Goal: Transaction & Acquisition: Obtain resource

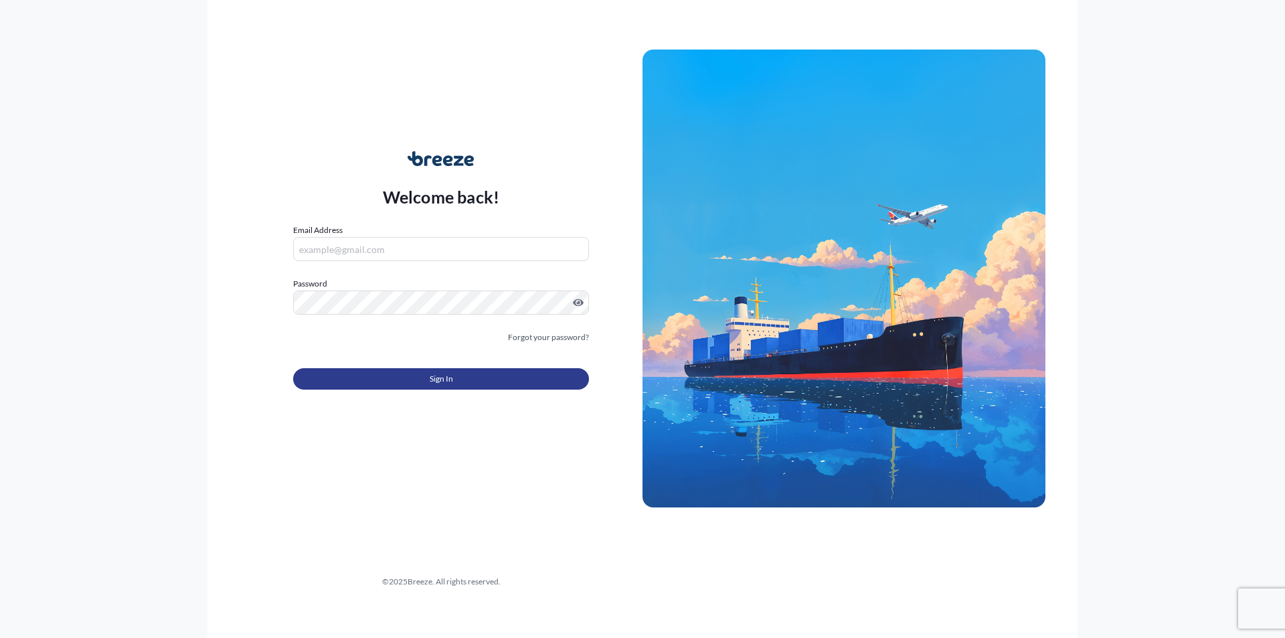
type input "[PERSON_NAME][EMAIL_ADDRESS][DOMAIN_NAME]"
click at [440, 373] on span "Sign In" at bounding box center [441, 378] width 23 height 13
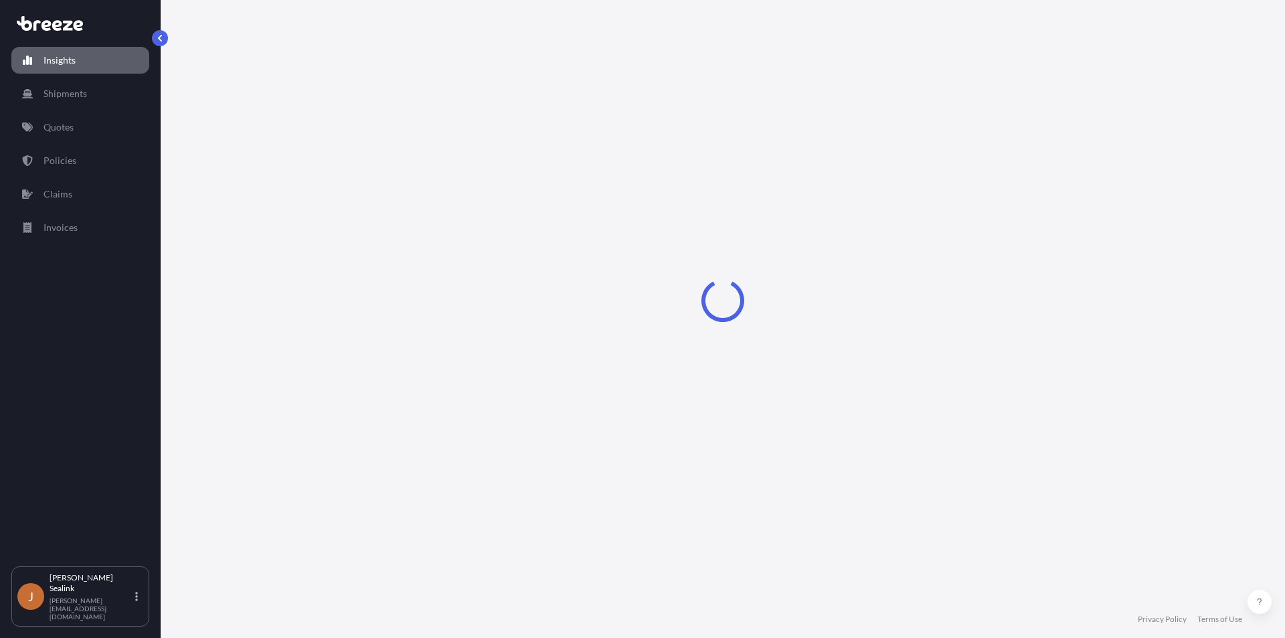
select select "2025"
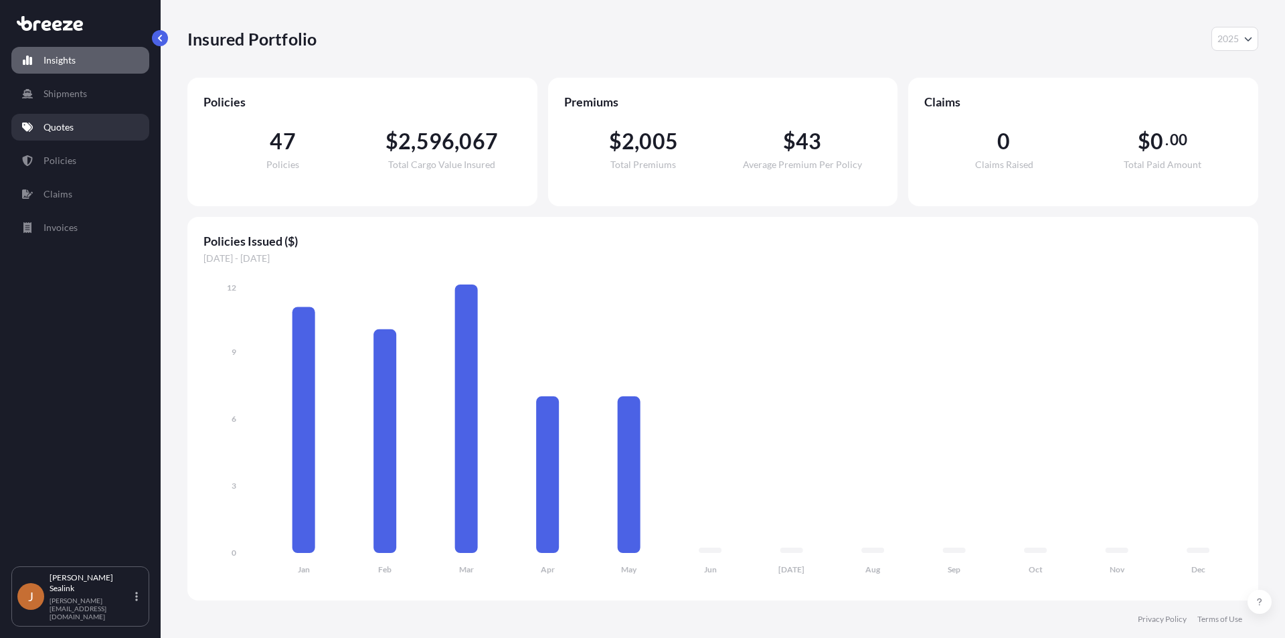
click at [50, 124] on p "Quotes" at bounding box center [58, 126] width 30 height 13
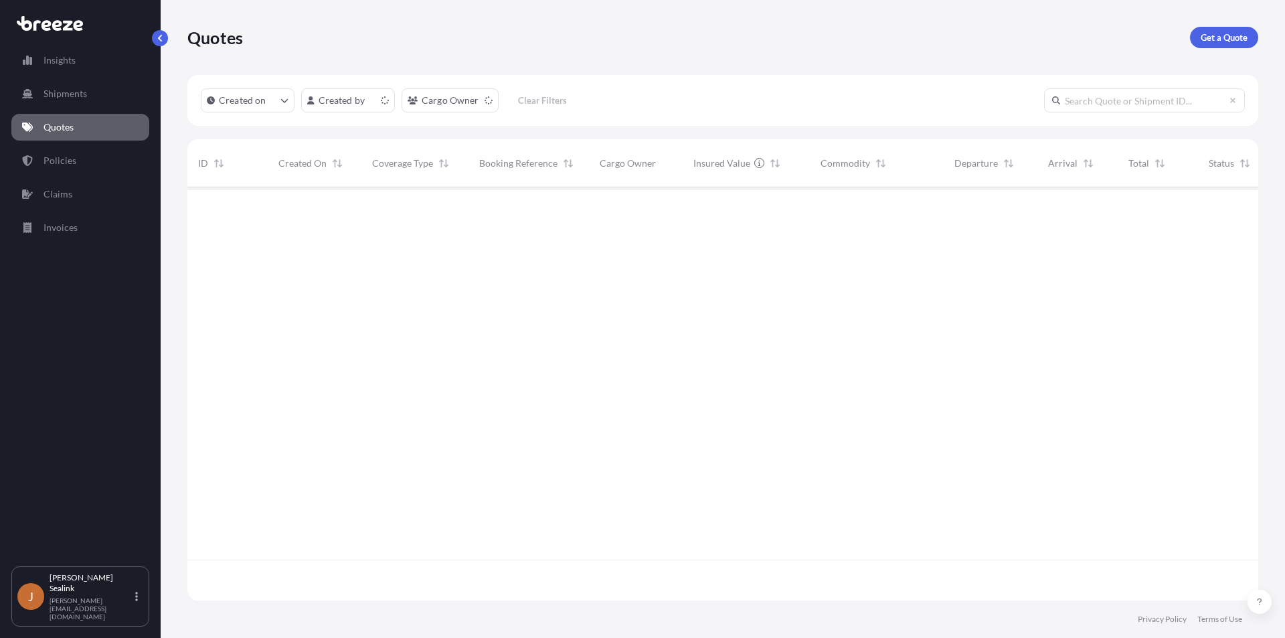
scroll to position [410, 1061]
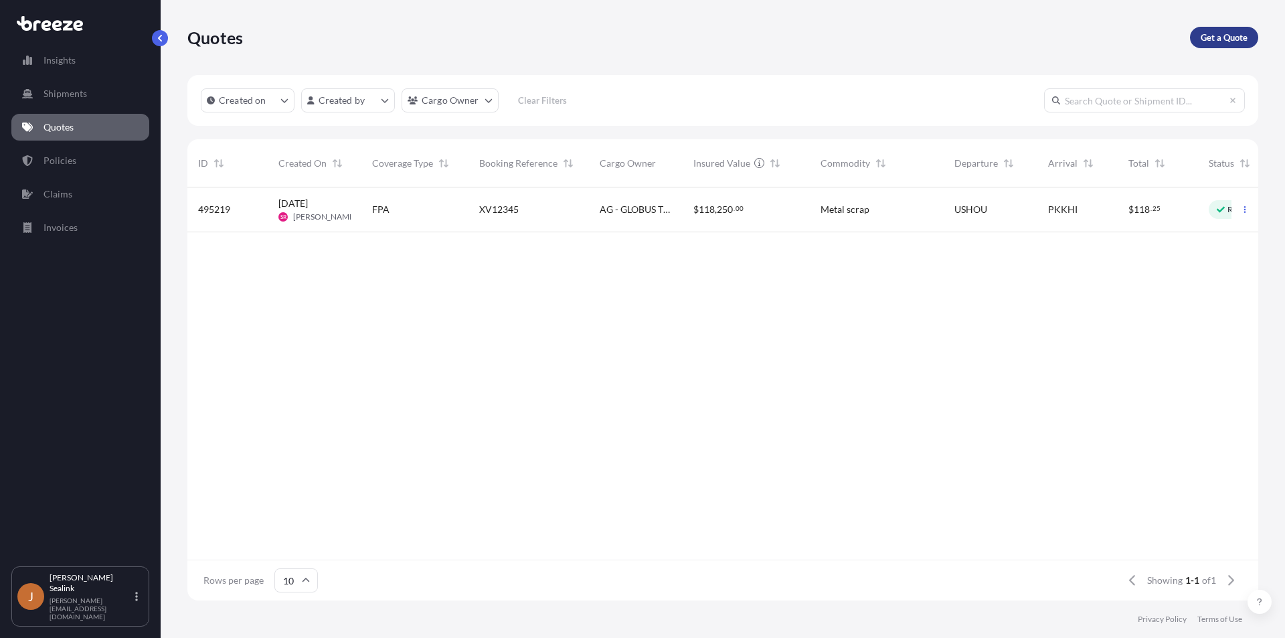
click at [1218, 41] on p "Get a Quote" at bounding box center [1224, 37] width 47 height 13
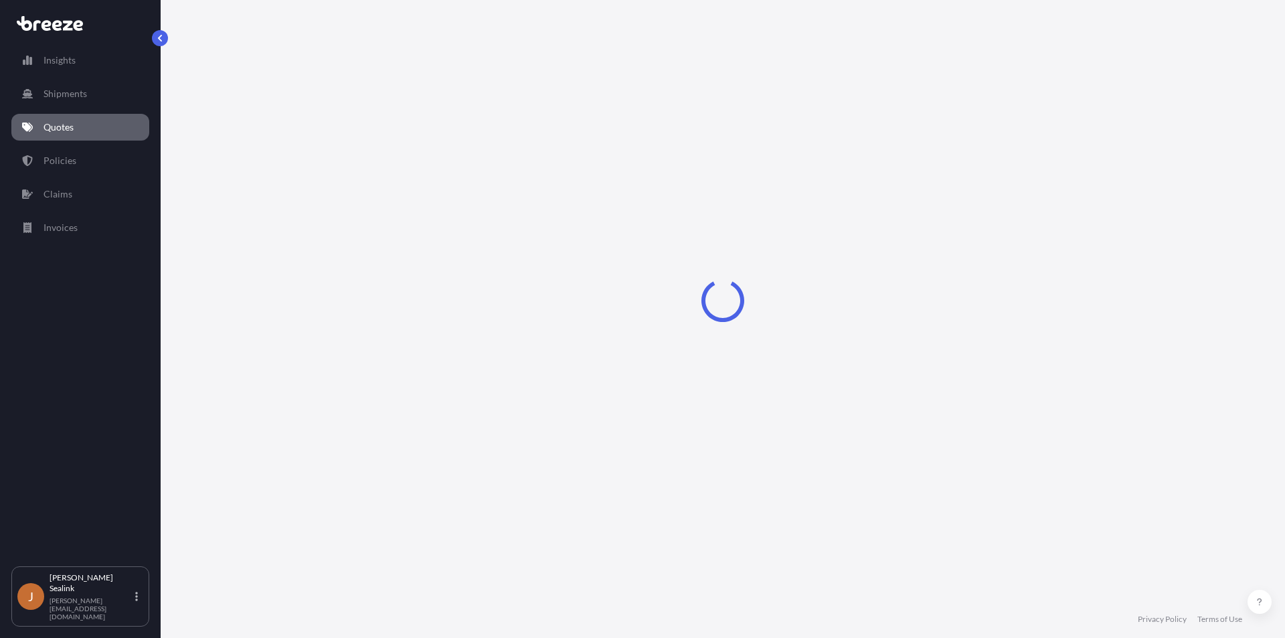
select select "Sea"
select select "1"
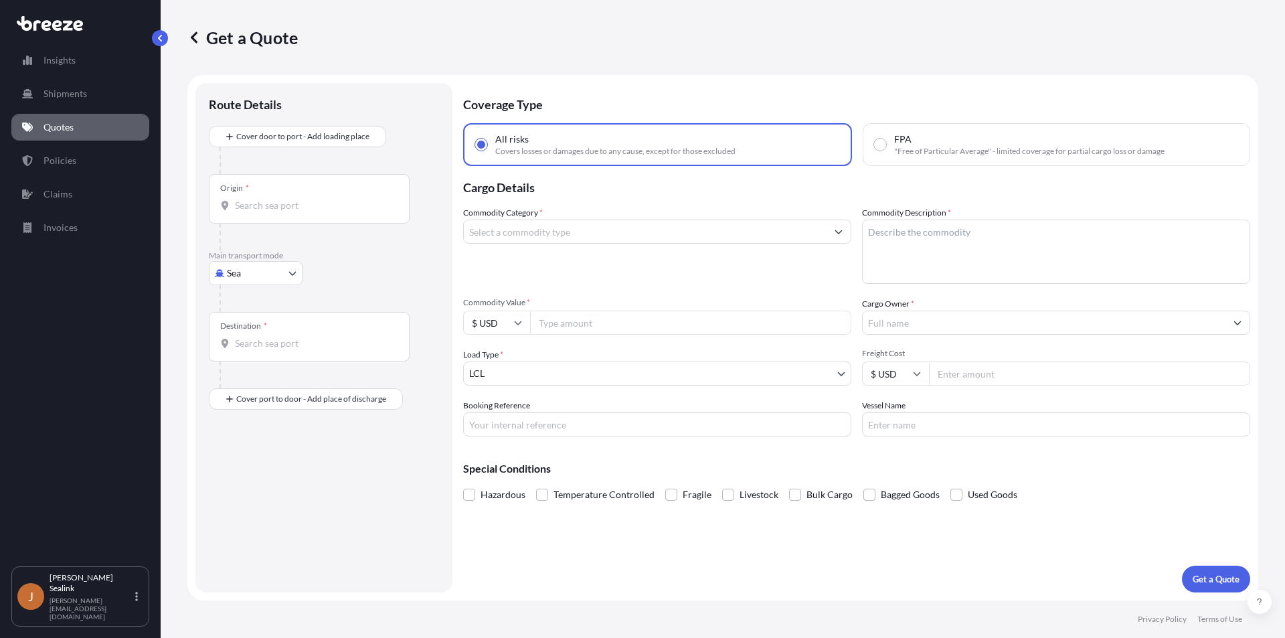
click at [609, 236] on input "Commodity Category *" at bounding box center [645, 231] width 363 height 24
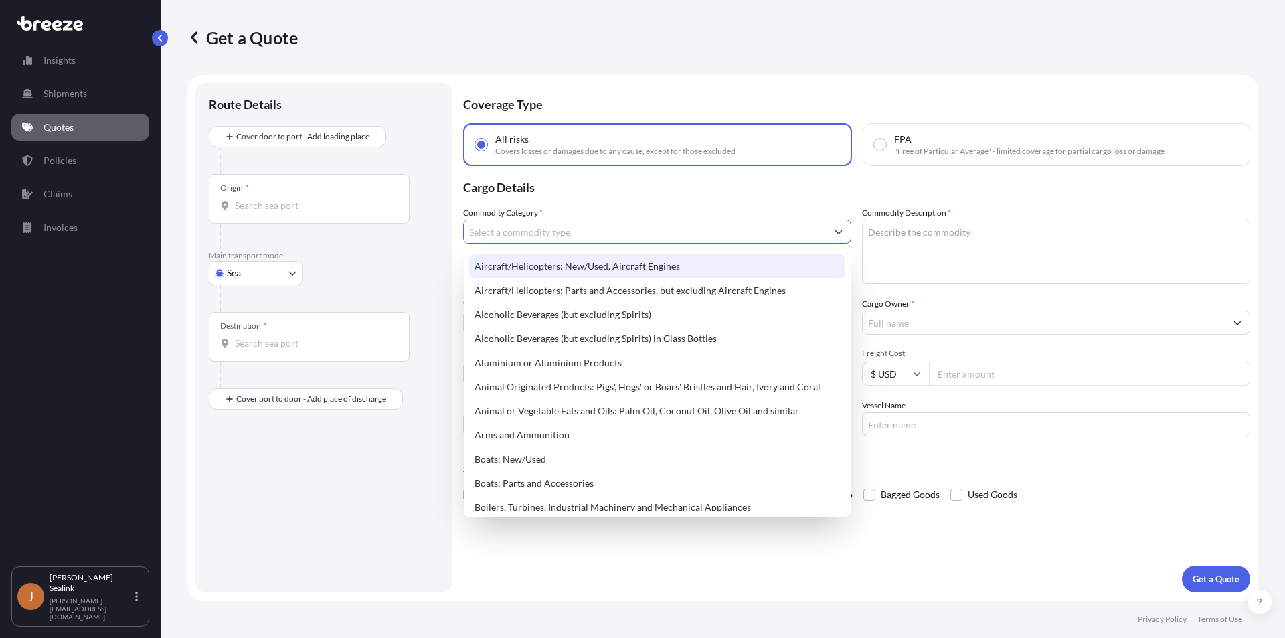
click at [544, 228] on input "Commodity Category *" at bounding box center [645, 231] width 363 height 24
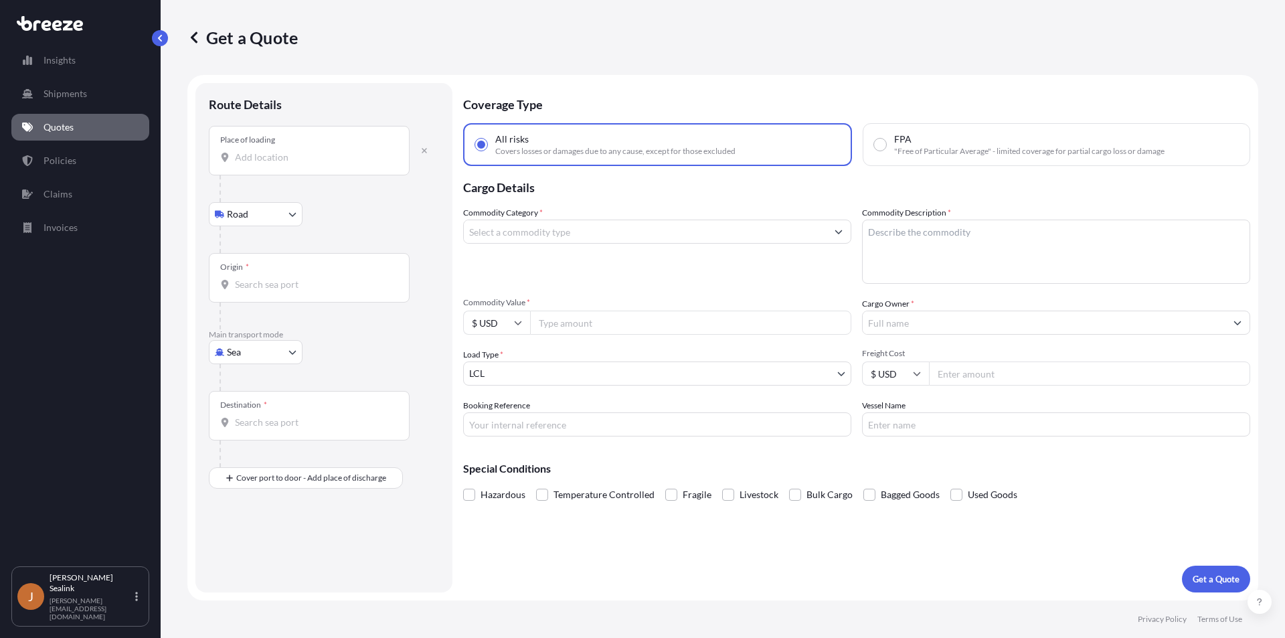
click at [272, 158] on input "Place of loading" at bounding box center [314, 157] width 158 height 13
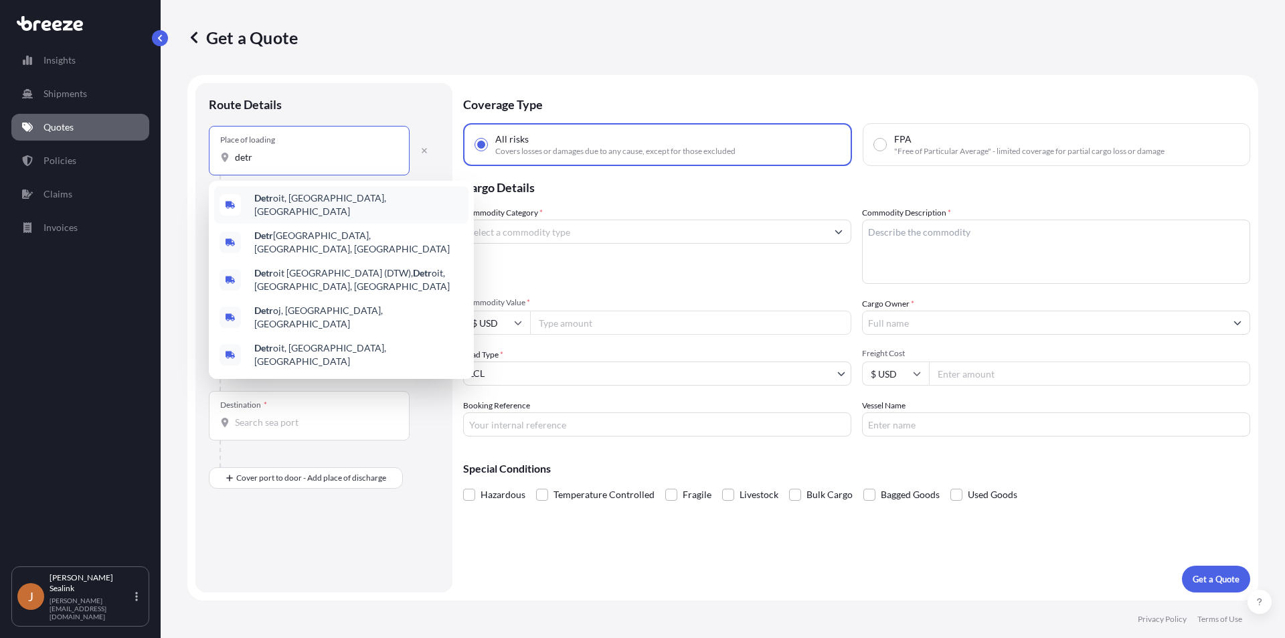
click at [280, 201] on span "Detr oit, [GEOGRAPHIC_DATA], [GEOGRAPHIC_DATA]" at bounding box center [358, 204] width 209 height 27
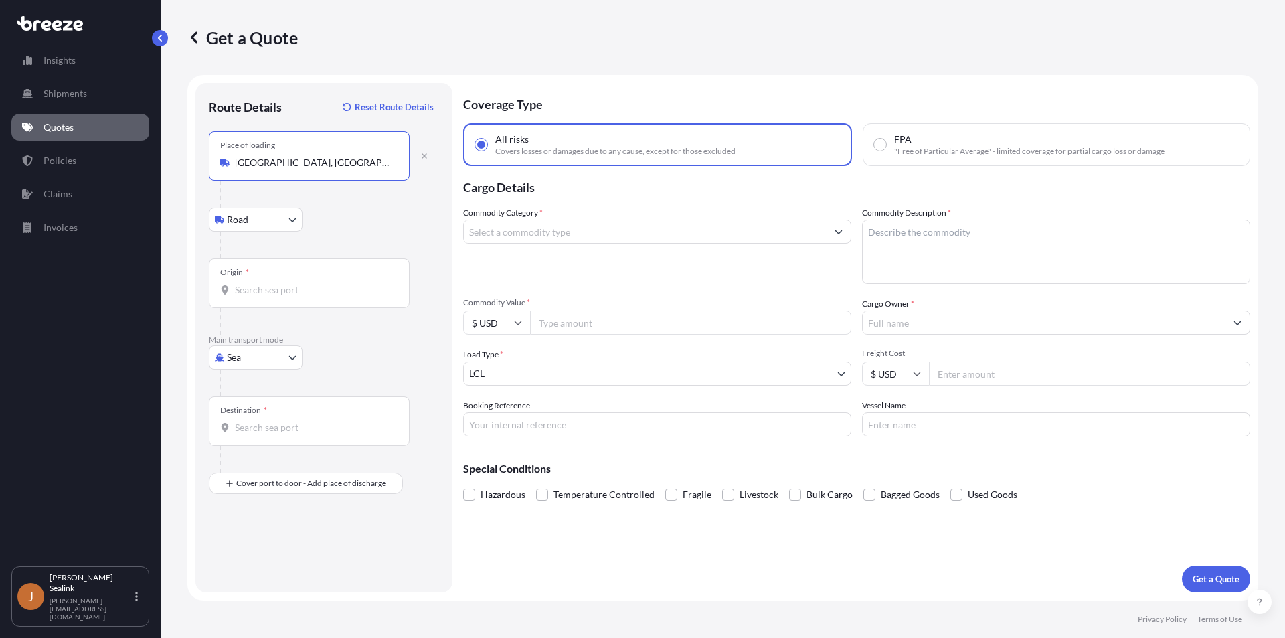
type input "[GEOGRAPHIC_DATA], [GEOGRAPHIC_DATA], [GEOGRAPHIC_DATA]"
click at [269, 290] on input "Origin *" at bounding box center [314, 289] width 158 height 13
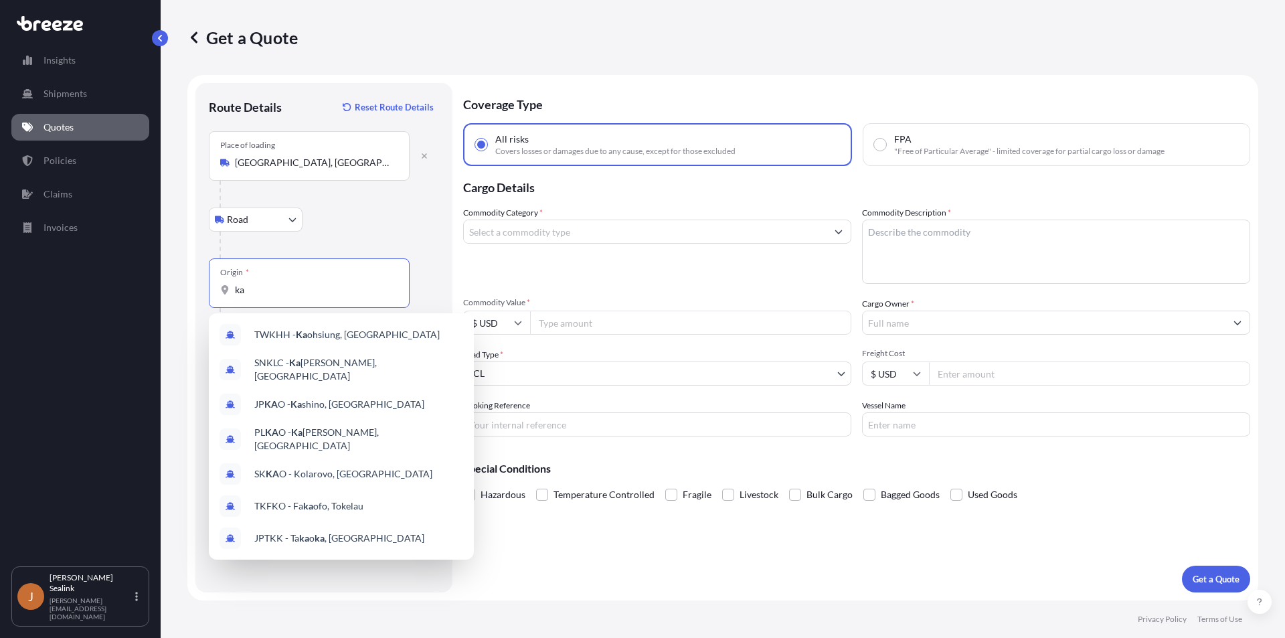
type input "k"
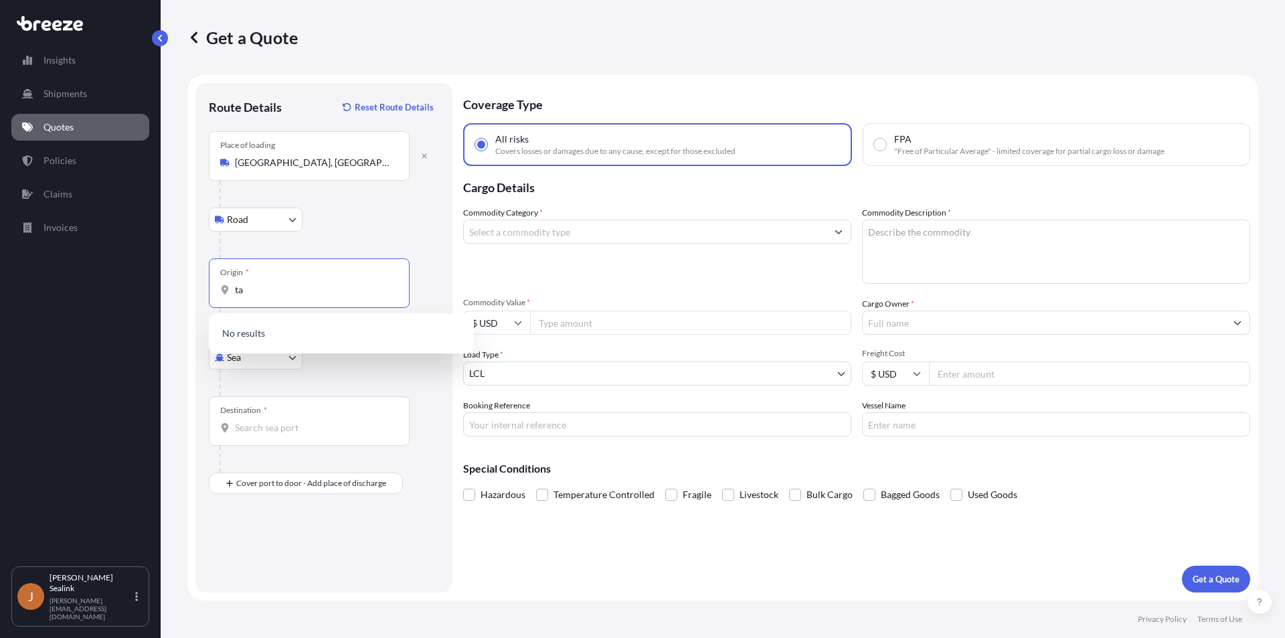
type input "t"
click at [353, 372] on div at bounding box center [328, 382] width 219 height 27
click at [291, 284] on input "Origin * Please select an origin" at bounding box center [314, 289] width 158 height 13
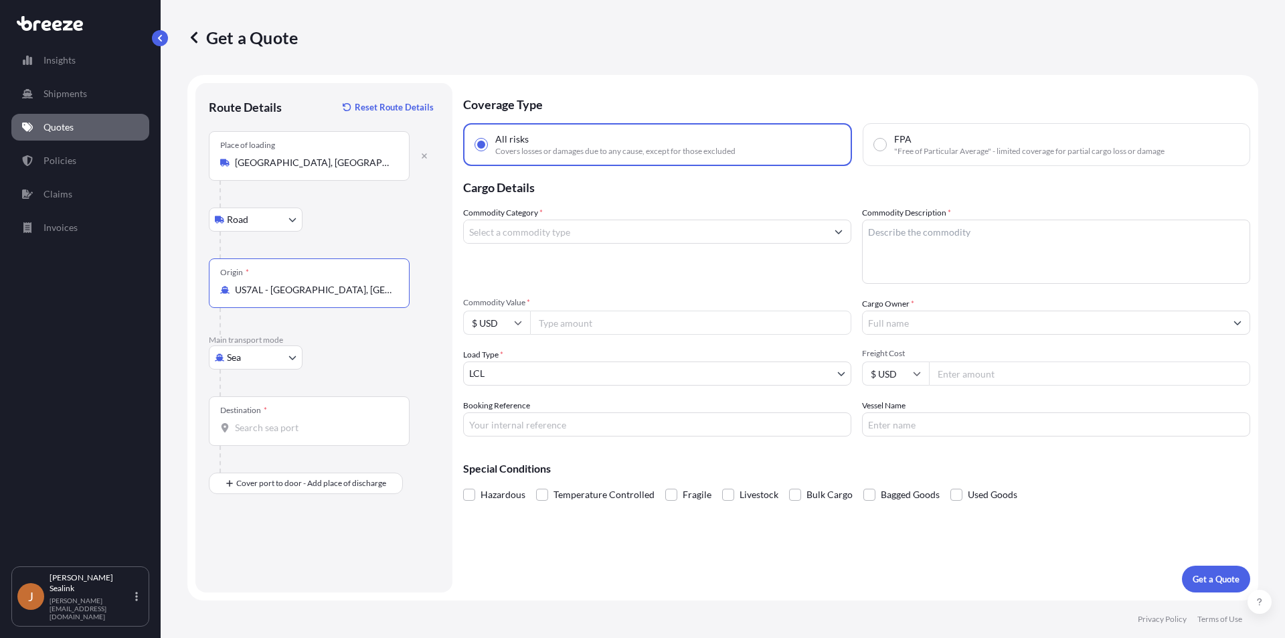
type input "US7AL - [GEOGRAPHIC_DATA], [GEOGRAPHIC_DATA]"
click at [263, 429] on input "Destination *" at bounding box center [314, 427] width 158 height 13
click at [424, 157] on icon "button" at bounding box center [424, 155] width 5 height 5
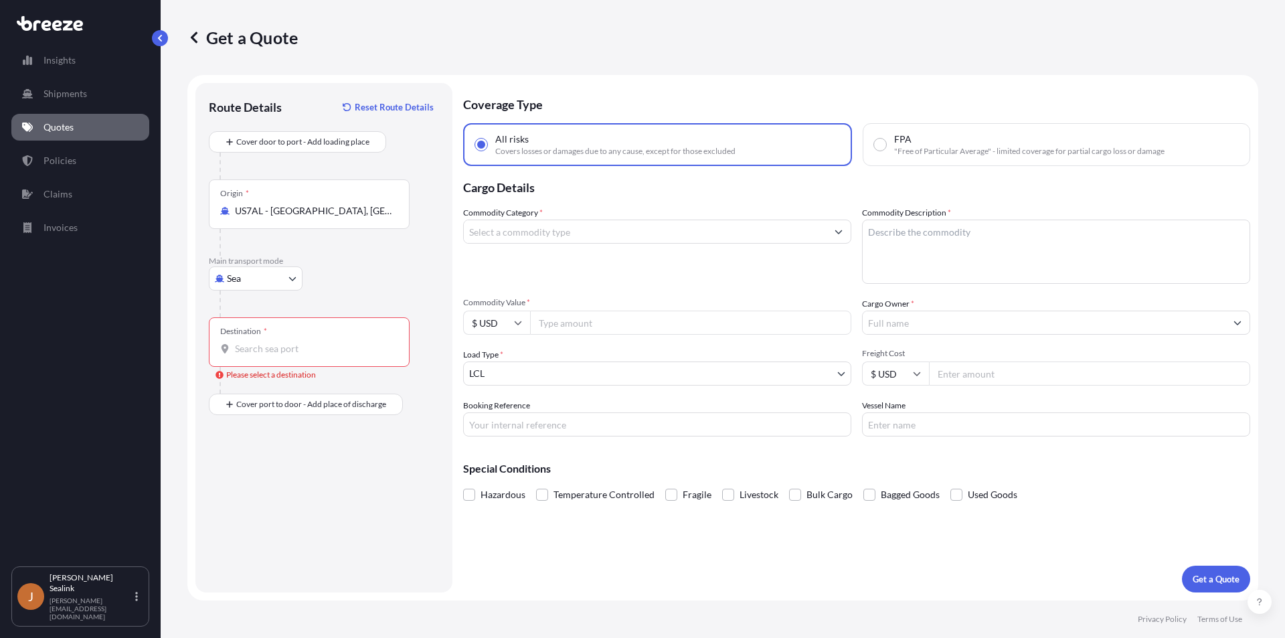
click at [261, 349] on input "Destination * Please select a destination" at bounding box center [314, 348] width 158 height 13
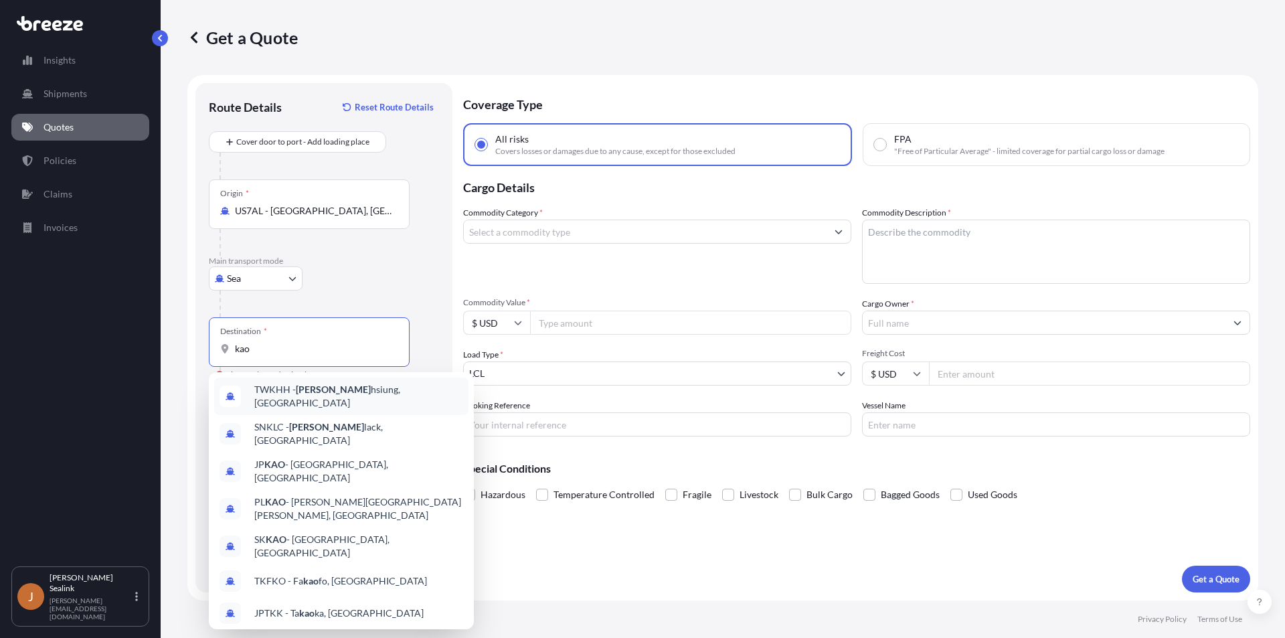
click at [296, 388] on span "TWKHH - [PERSON_NAME] [PERSON_NAME], [GEOGRAPHIC_DATA]" at bounding box center [358, 396] width 209 height 27
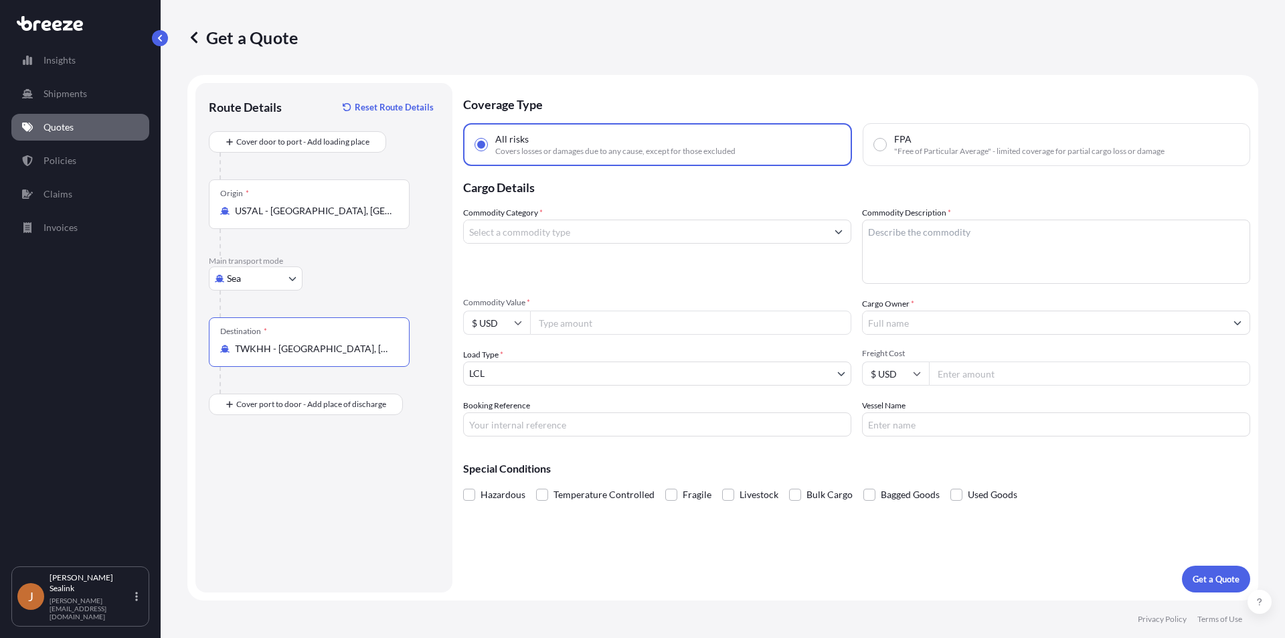
type input "TWKHH - [GEOGRAPHIC_DATA], [GEOGRAPHIC_DATA]"
click at [778, 228] on input "Commodity Category *" at bounding box center [645, 231] width 363 height 24
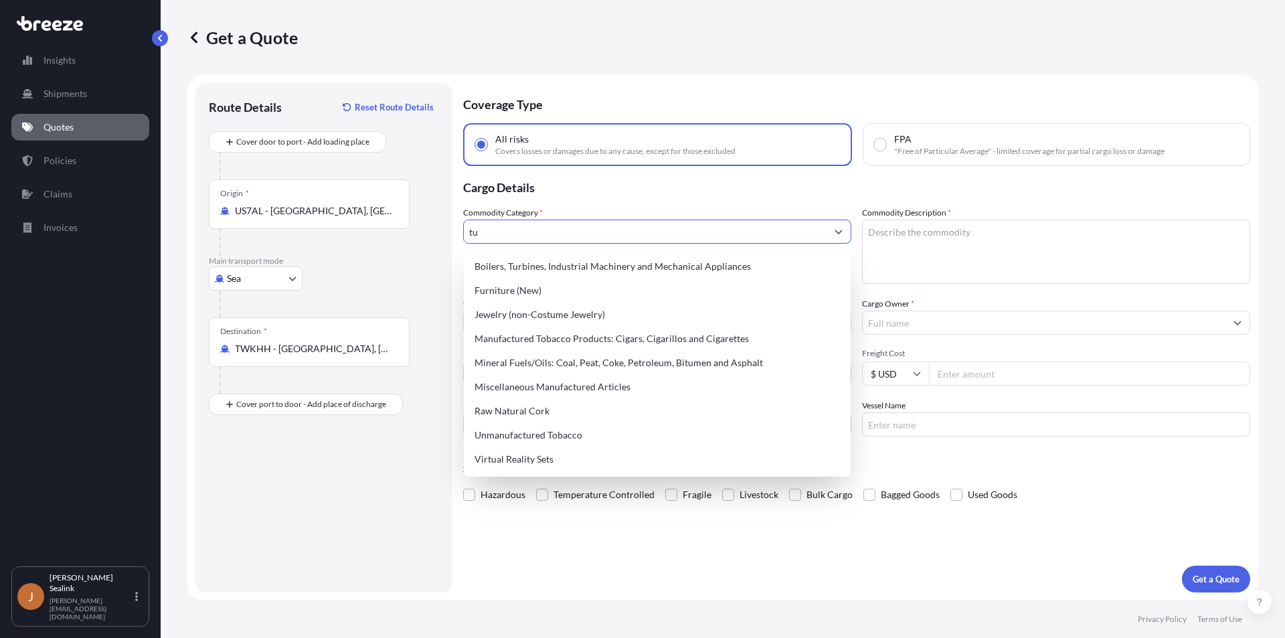
type input "t"
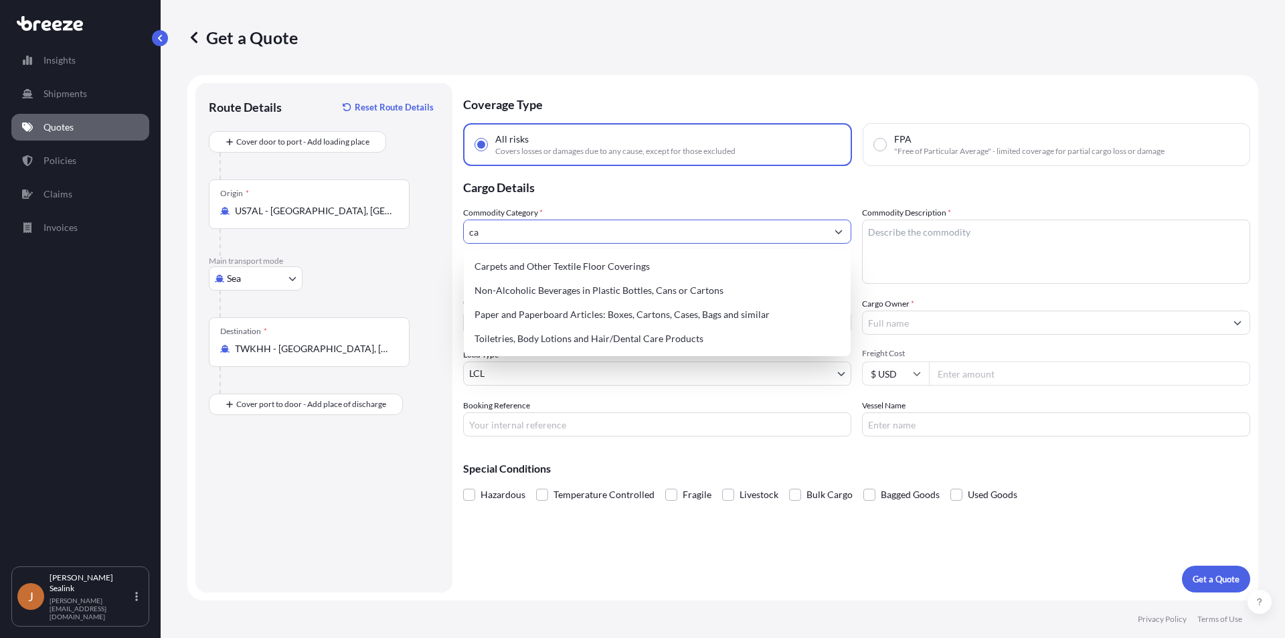
type input "c"
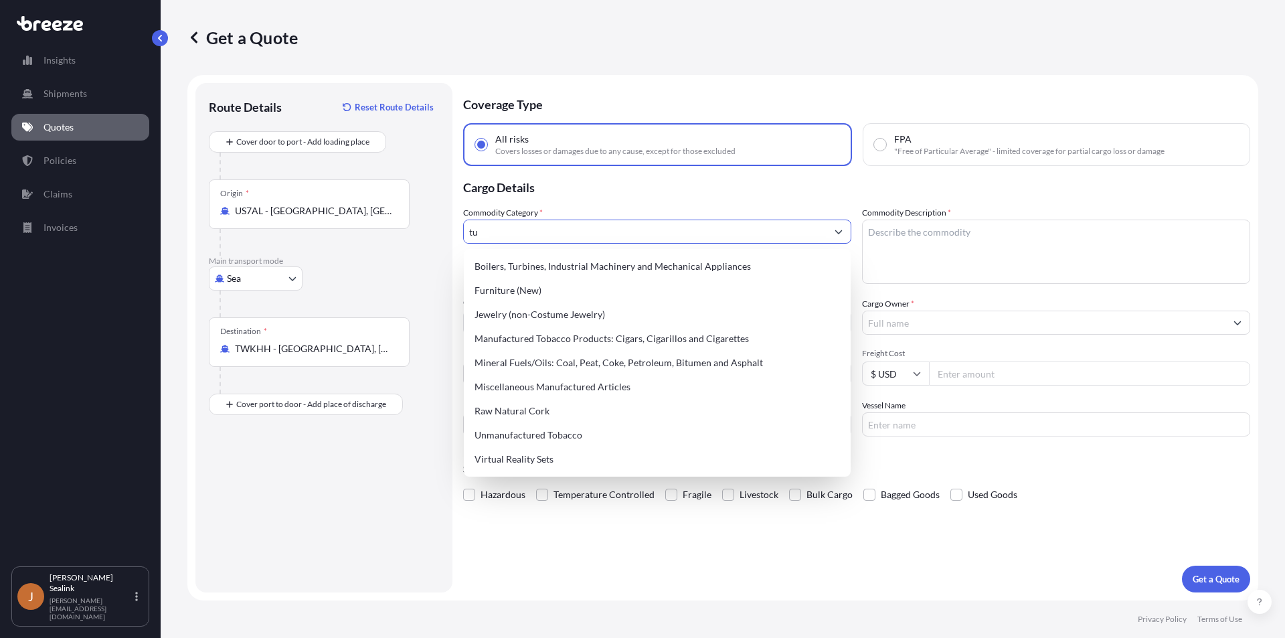
type input "t"
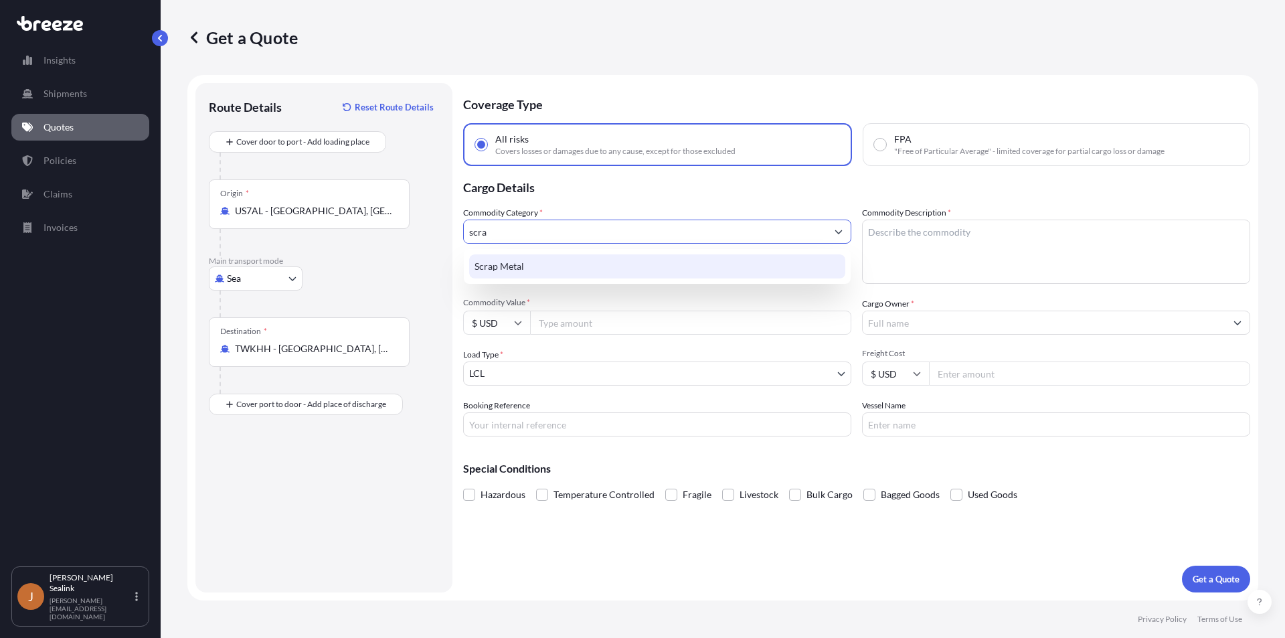
click at [547, 275] on div "Scrap Metal" at bounding box center [657, 266] width 376 height 24
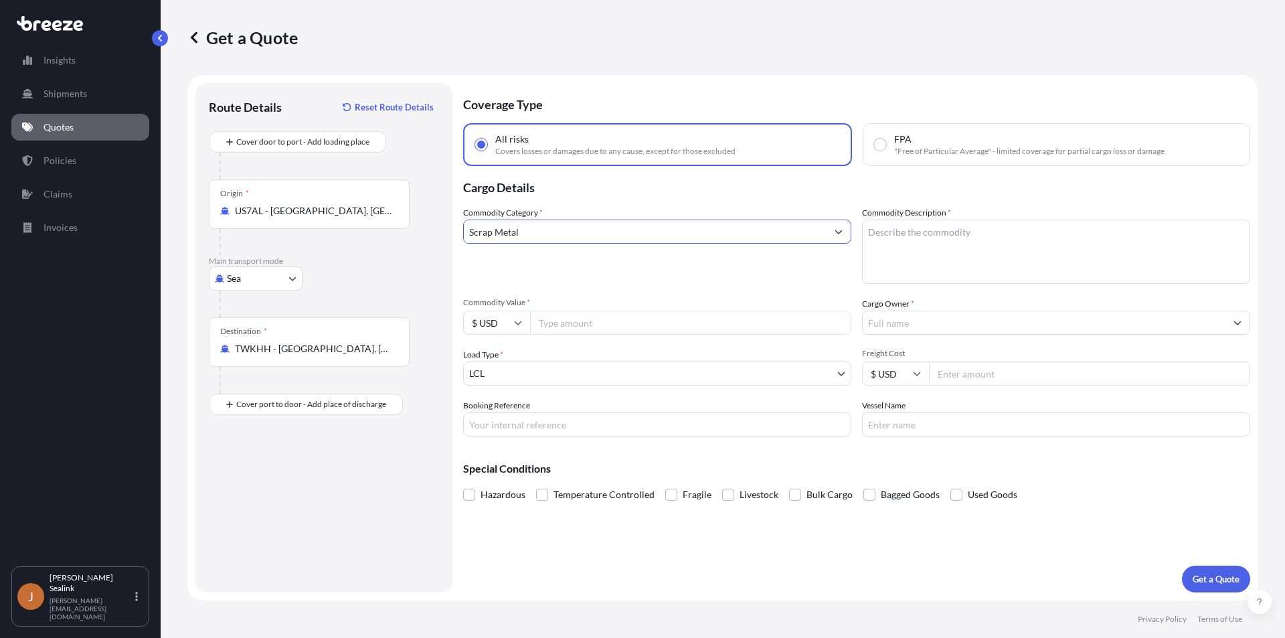
type input "Scrap Metal"
click at [903, 244] on textarea "Commodity Description *" at bounding box center [1056, 251] width 388 height 64
click at [907, 241] on textarea "Commodity Description *" at bounding box center [1056, 251] width 388 height 64
paste textarea "Tungsten Carbide Scrap"
type textarea "Tungsten Carbide Scrap"
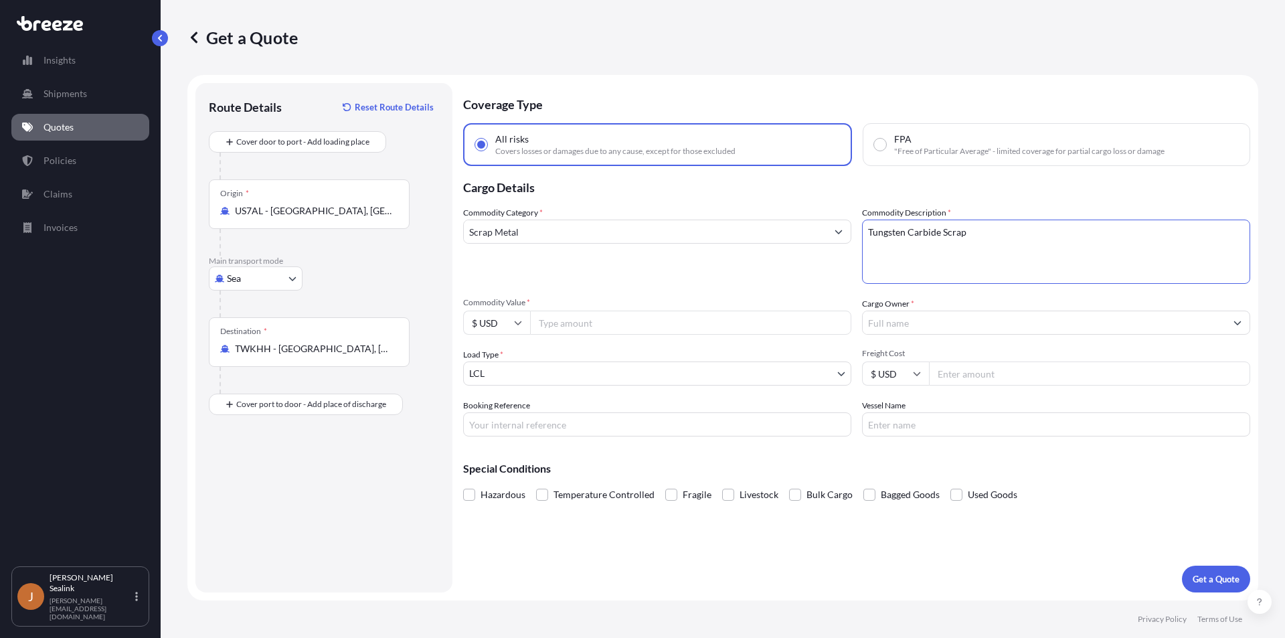
click at [576, 327] on input "Commodity Value *" at bounding box center [690, 323] width 321 height 24
type input "738000"
click at [936, 326] on input "Cargo Owner *" at bounding box center [1044, 323] width 363 height 24
type input "b"
click at [884, 324] on input "Cargo Owner *" at bounding box center [1044, 323] width 363 height 24
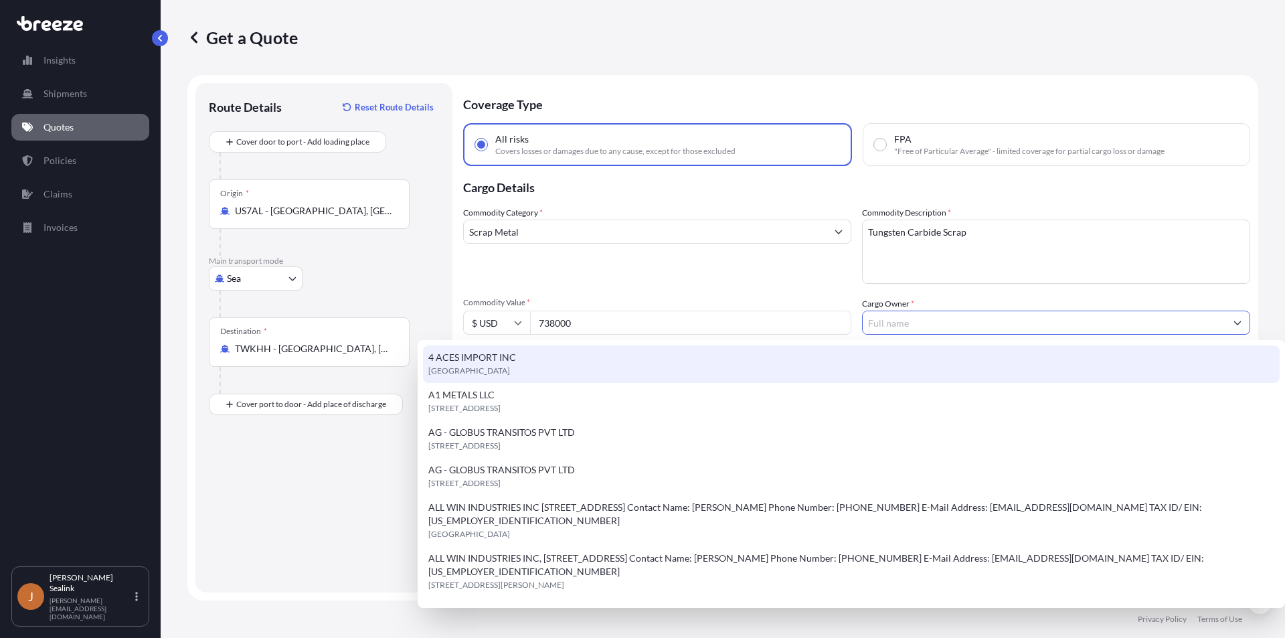
paste input "Blue Star Alloys LLC"
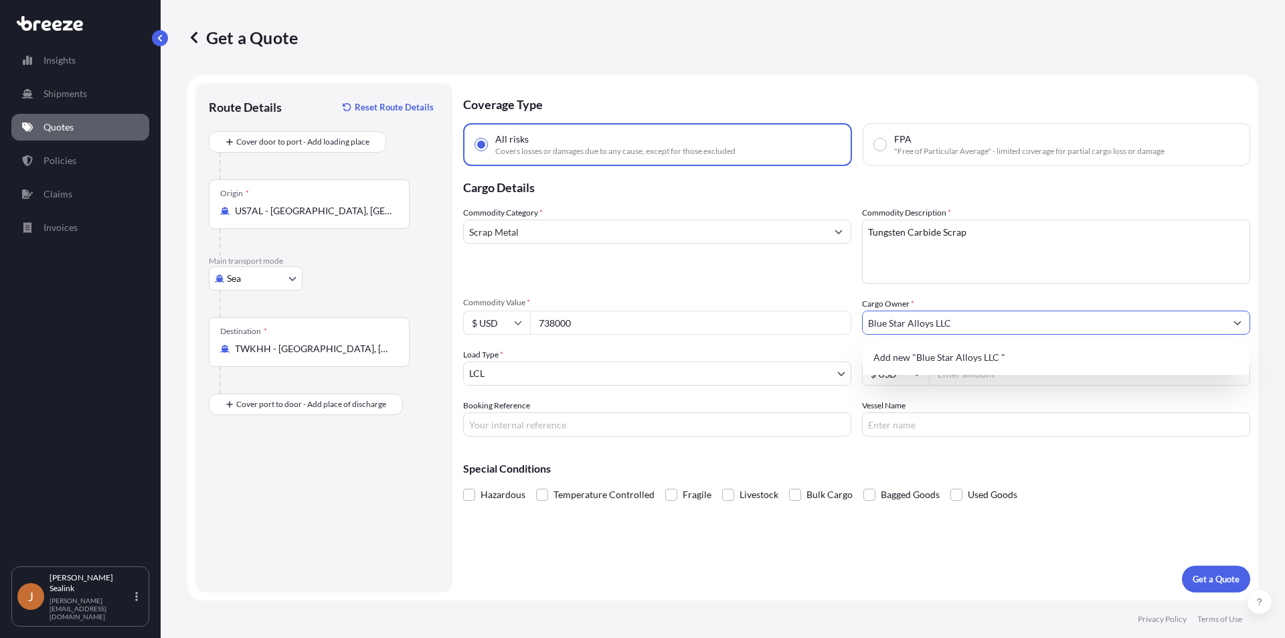
type input "Blue Star Alloys LLC"
click at [544, 369] on body "15 options available. 0 options available. 1 option available. Insights Shipmen…" at bounding box center [642, 319] width 1285 height 638
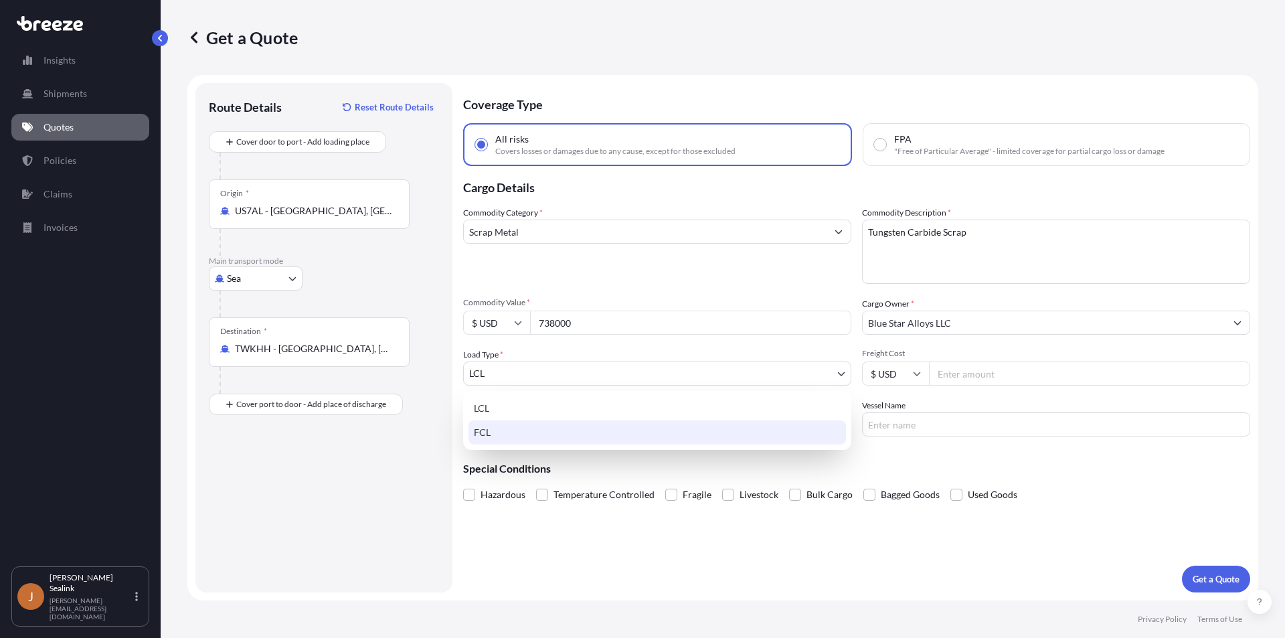
click at [486, 426] on div "FCL" at bounding box center [656, 432] width 377 height 24
select select "2"
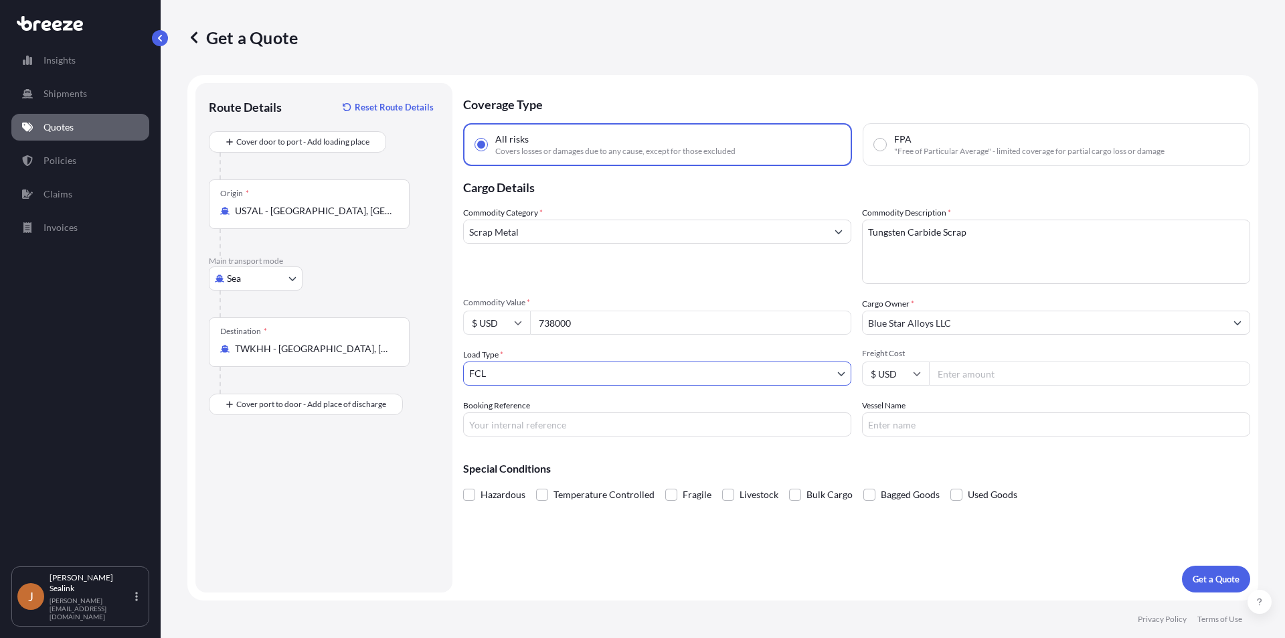
click at [541, 425] on input "Booking Reference" at bounding box center [657, 424] width 388 height 24
click at [905, 428] on input "Vessel Name" at bounding box center [1056, 424] width 388 height 24
click at [1204, 577] on p "Get a Quote" at bounding box center [1216, 578] width 47 height 13
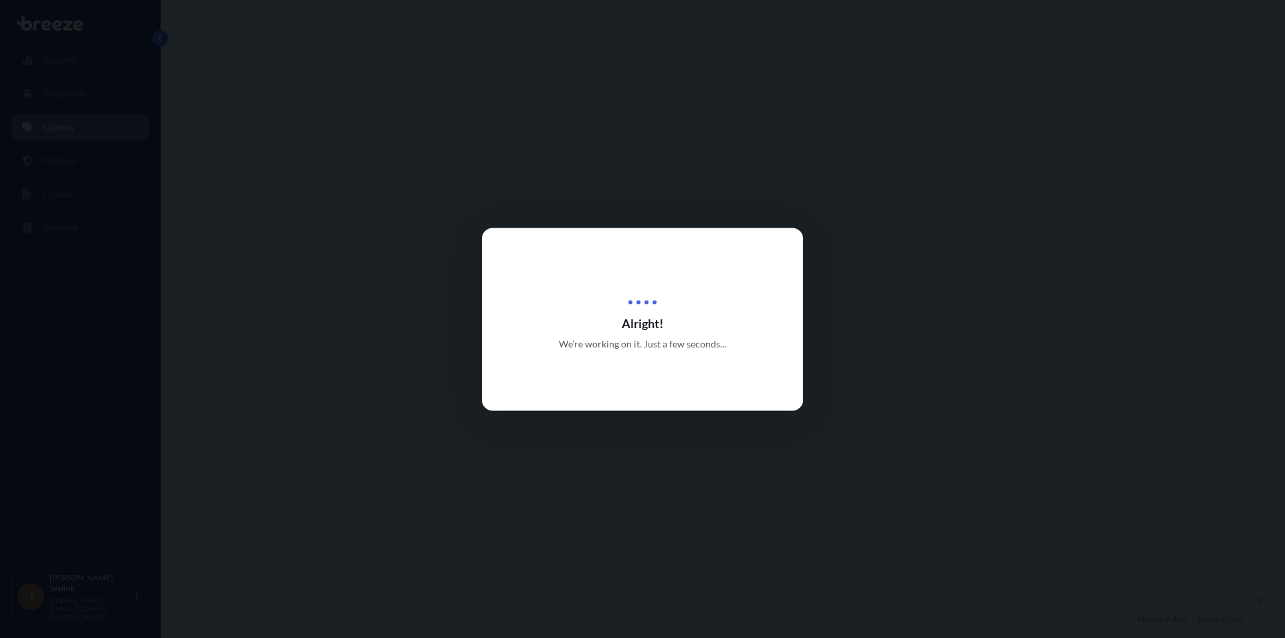
select select "Sea"
select select "2"
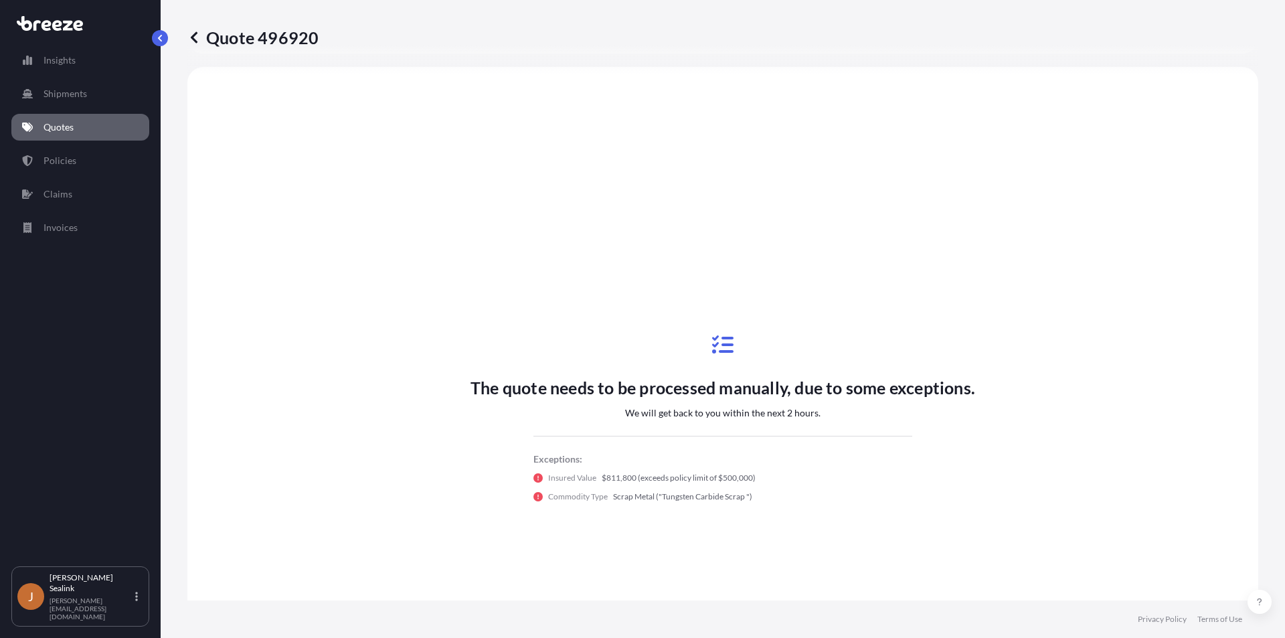
scroll to position [553, 0]
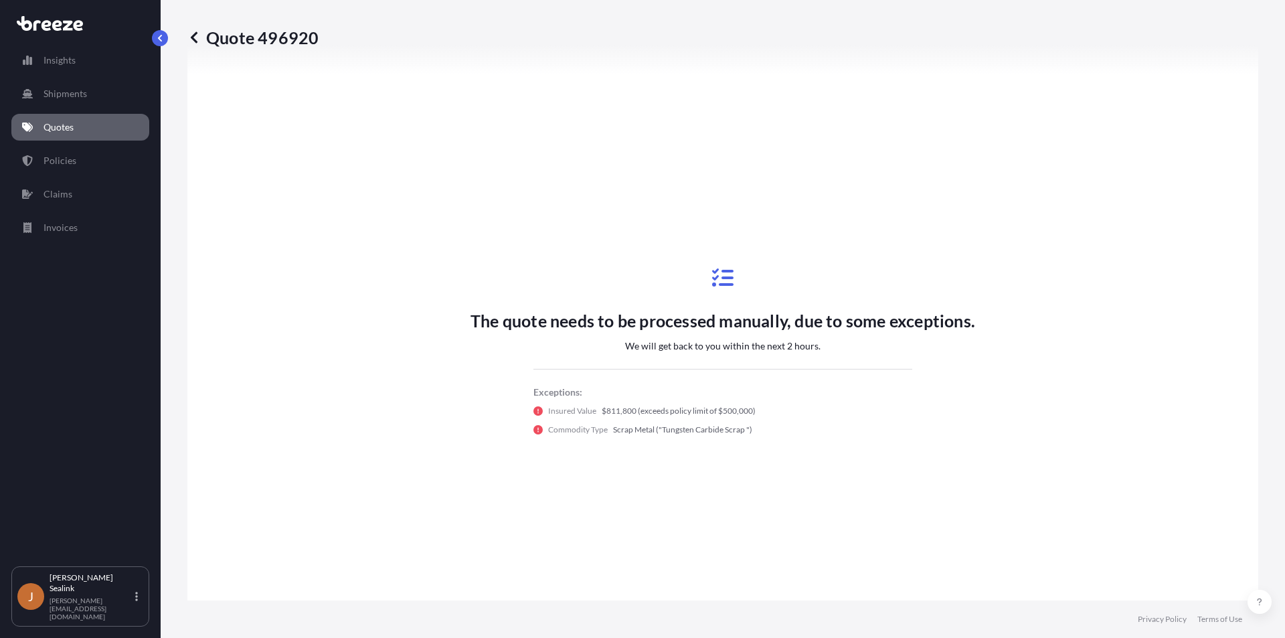
click at [895, 497] on div "The quote needs to be processed manually, due to some exceptions. We will get b…" at bounding box center [722, 351] width 1033 height 665
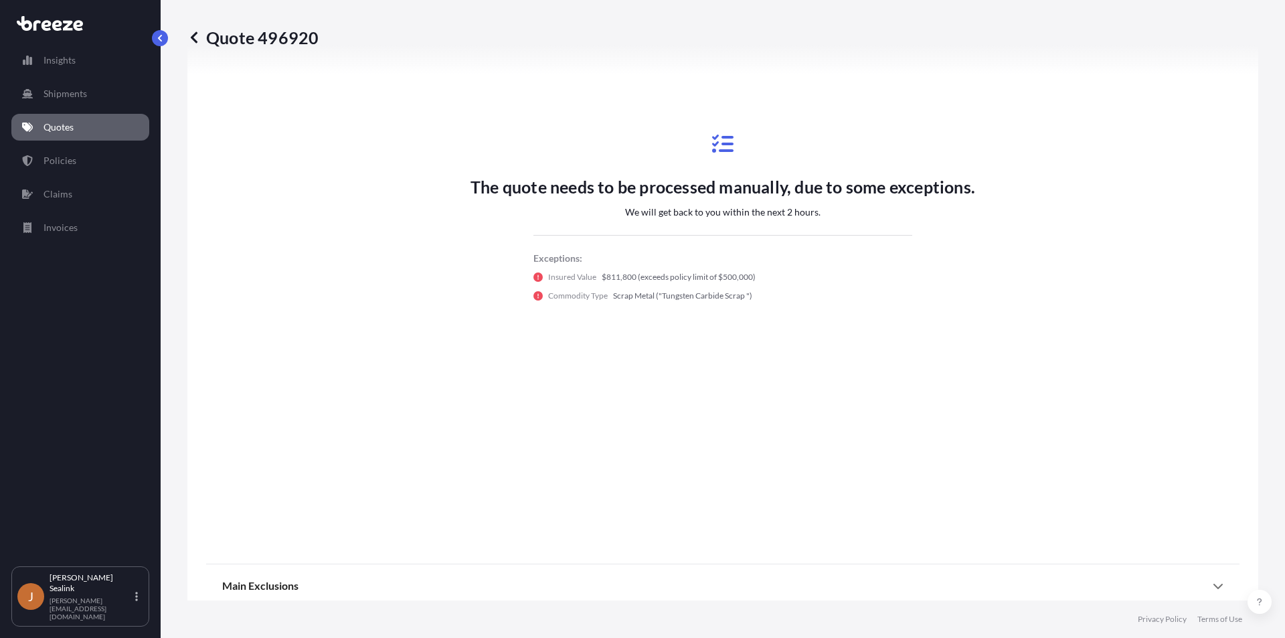
scroll to position [713, 0]
